Goal: Task Accomplishment & Management: Use online tool/utility

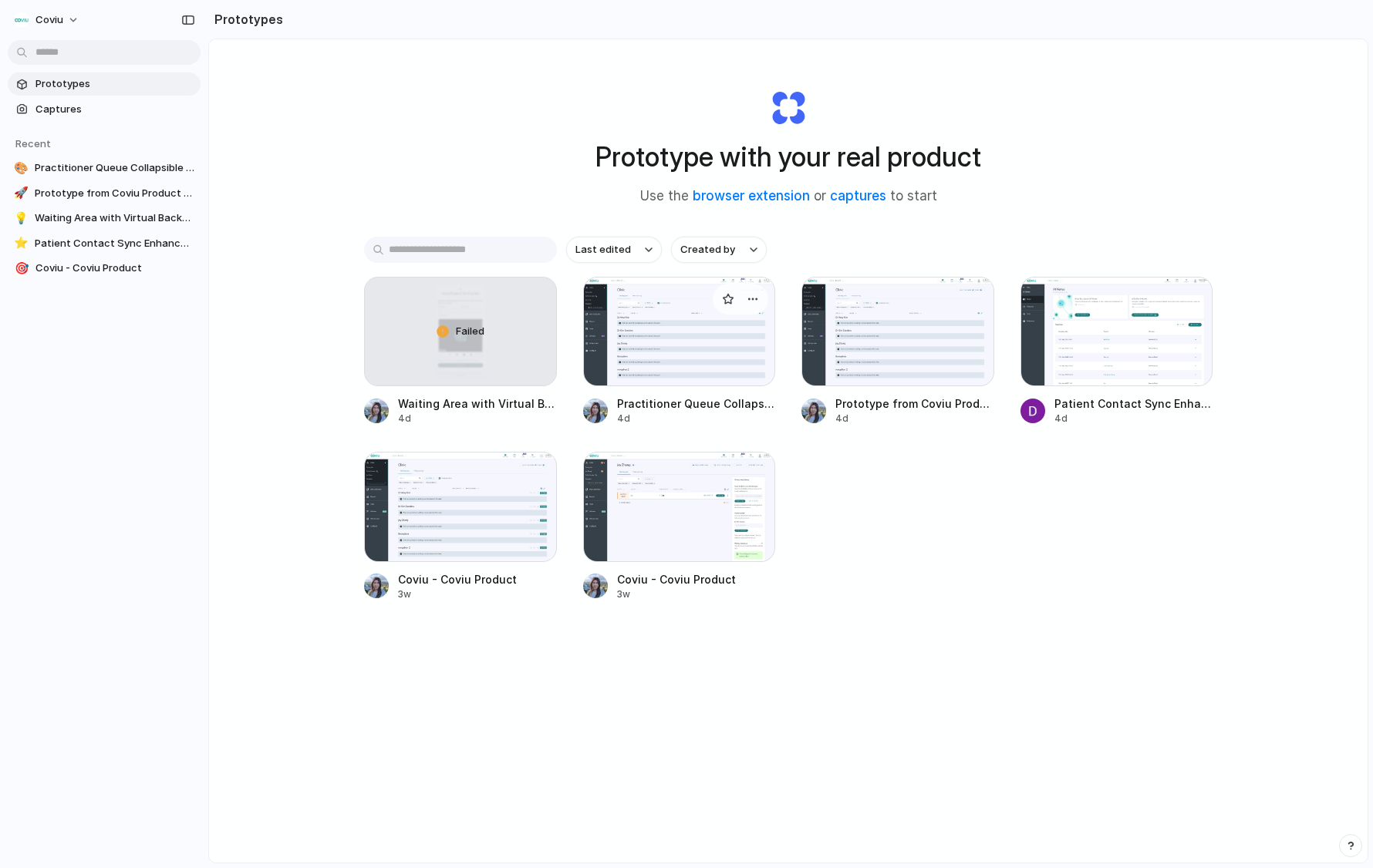
click at [731, 366] on div at bounding box center [679, 331] width 193 height 109
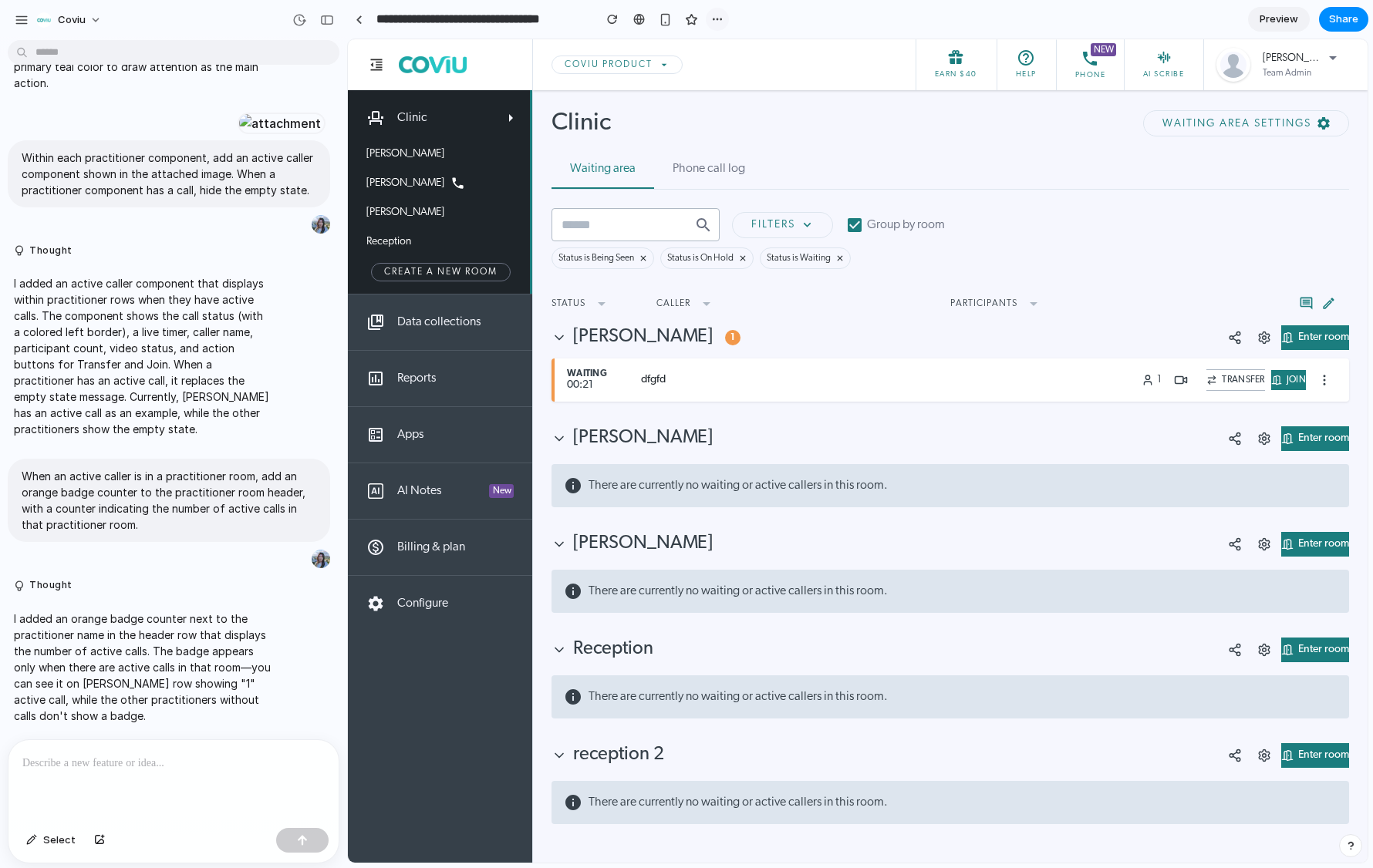
click at [726, 20] on button "button" at bounding box center [717, 20] width 23 height 23
drag, startPoint x: 724, startPoint y: 20, endPoint x: 733, endPoint y: 19, distance: 9.1
click at [724, 20] on div "Duplicate Delete" at bounding box center [686, 434] width 1373 height 868
click at [18, 18] on div "button" at bounding box center [21, 20] width 14 height 14
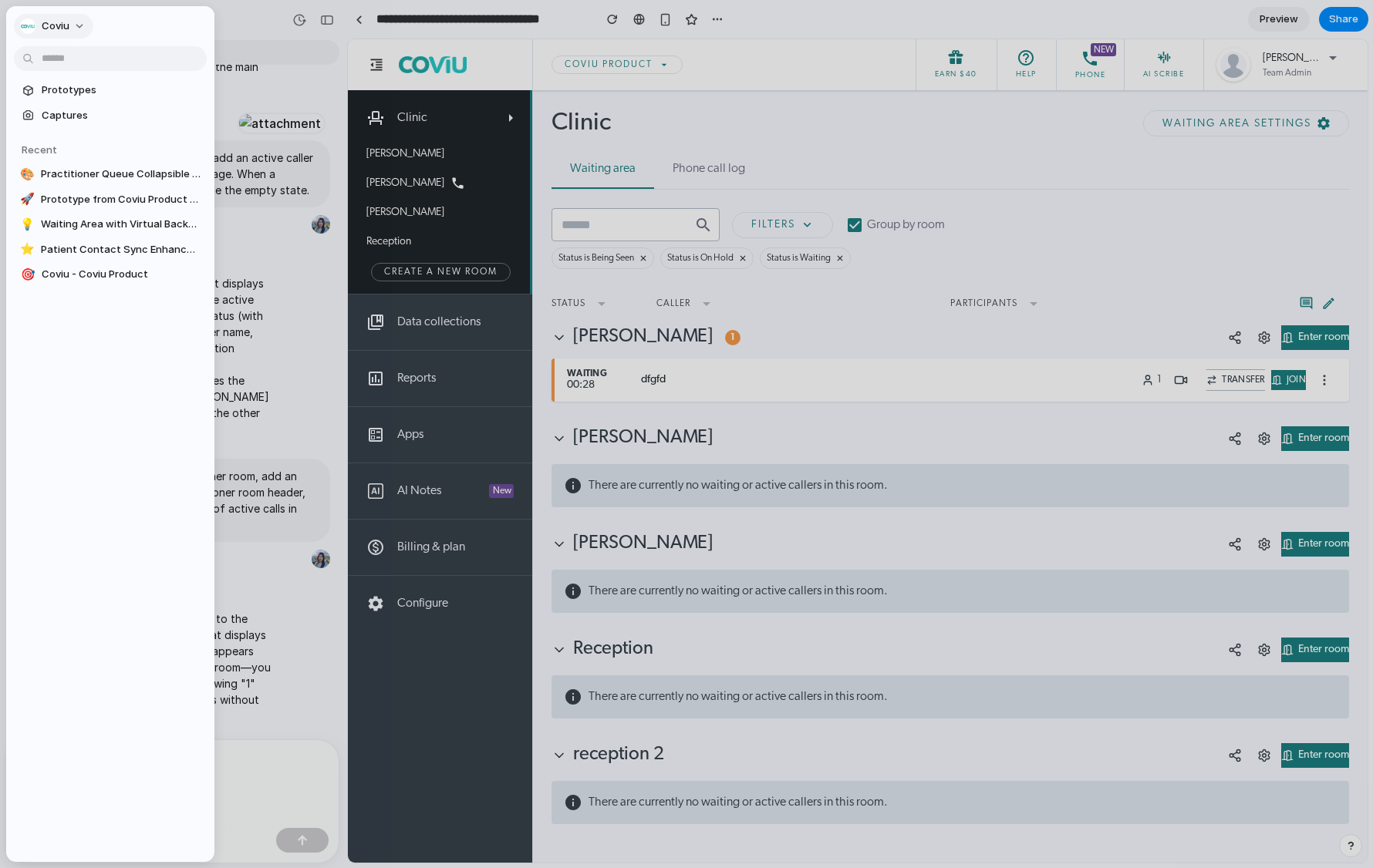
click at [80, 20] on button "Coviu" at bounding box center [53, 27] width 79 height 25
click at [164, 41] on div "Settings Invite members Change theme Sign out" at bounding box center [686, 434] width 1373 height 868
click at [252, 37] on div at bounding box center [686, 434] width 1373 height 868
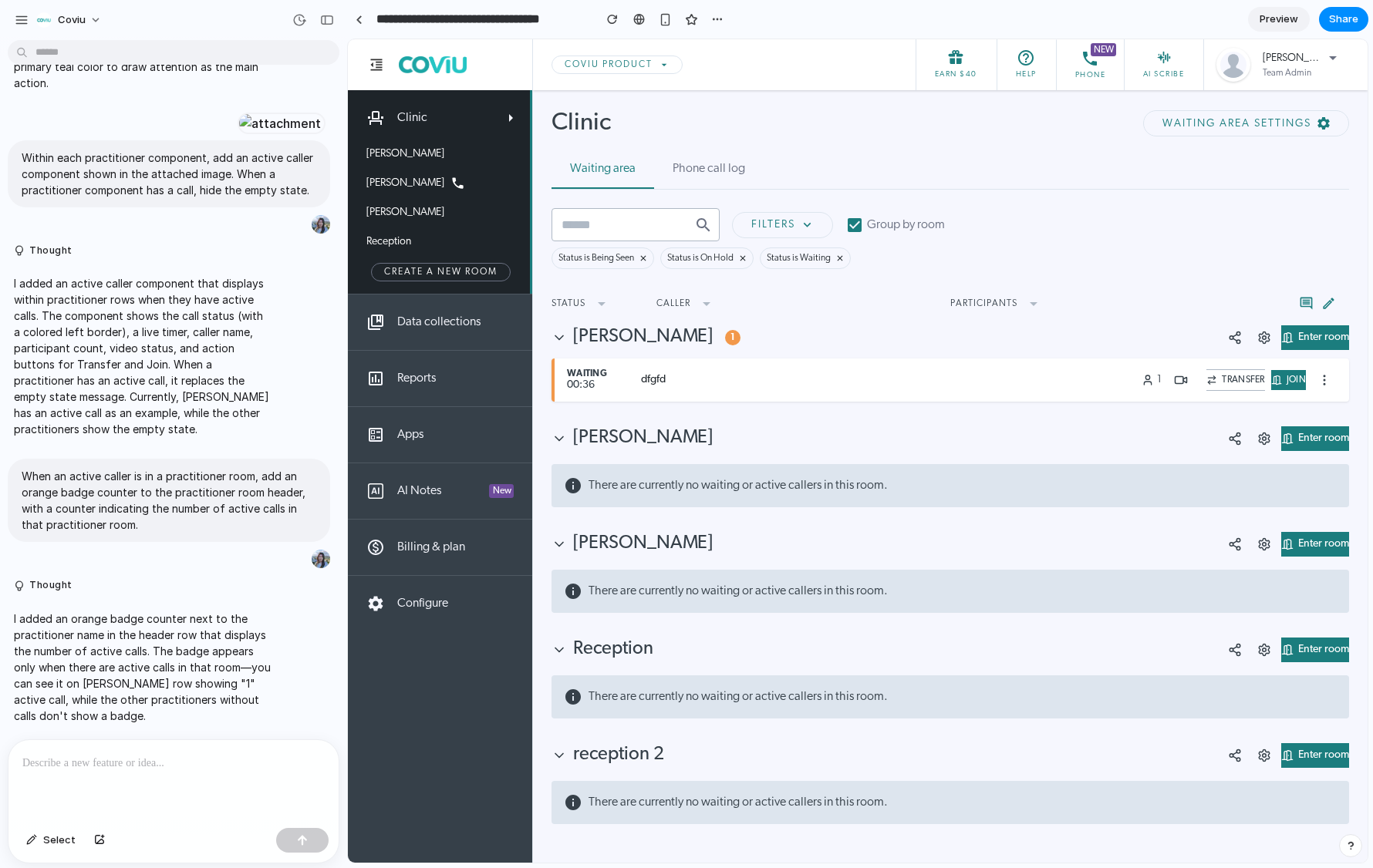
click at [1124, 26] on section "**********" at bounding box center [858, 19] width 1022 height 38
click at [351, 21] on link at bounding box center [359, 20] width 23 height 23
